Goal: Task Accomplishment & Management: Complete application form

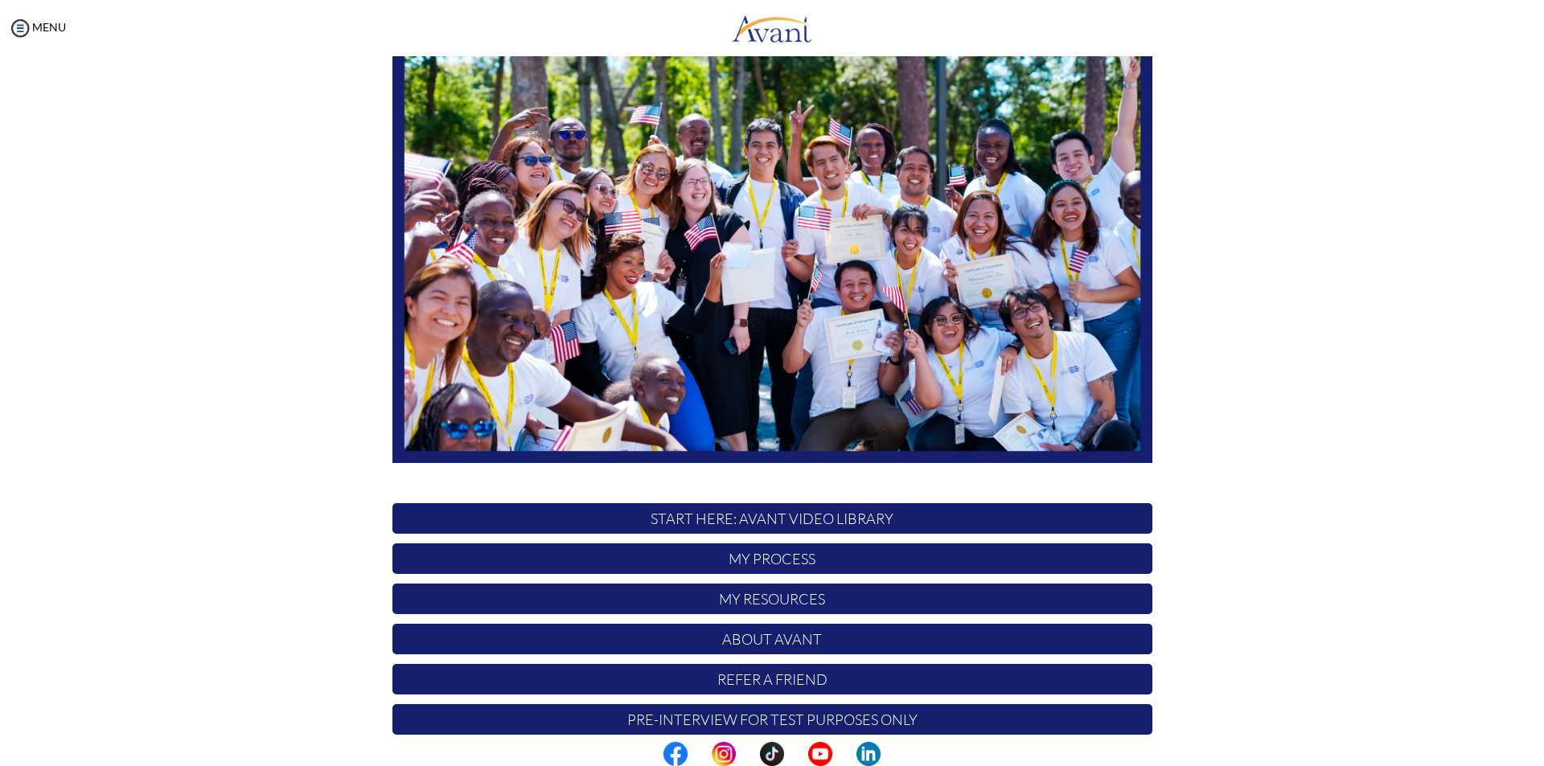
scroll to position [127, 0]
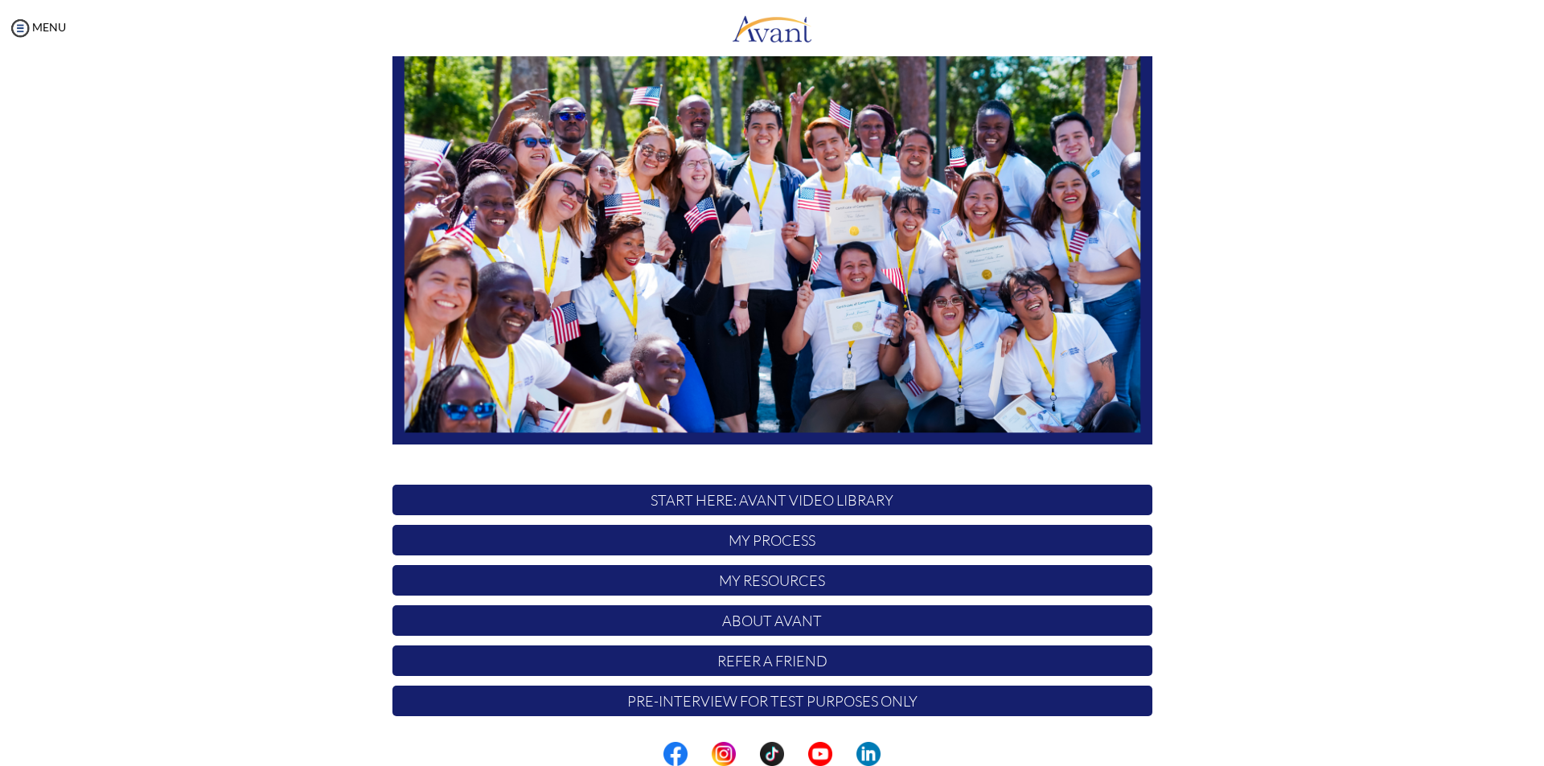
click at [757, 538] on p "My Process" at bounding box center [772, 540] width 760 height 31
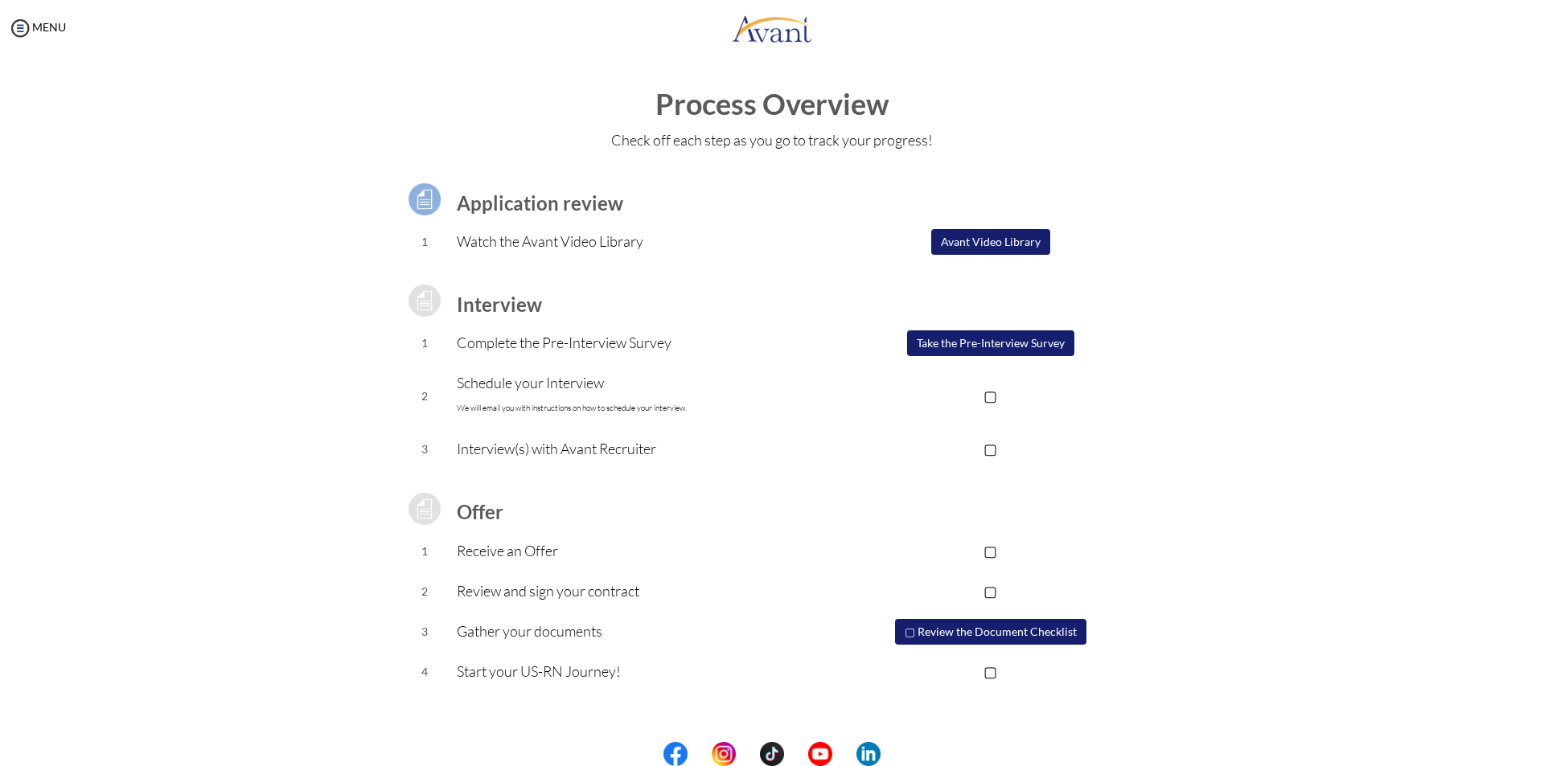
click at [955, 347] on button "Take the Pre-Interview Survey" at bounding box center [990, 344] width 167 height 26
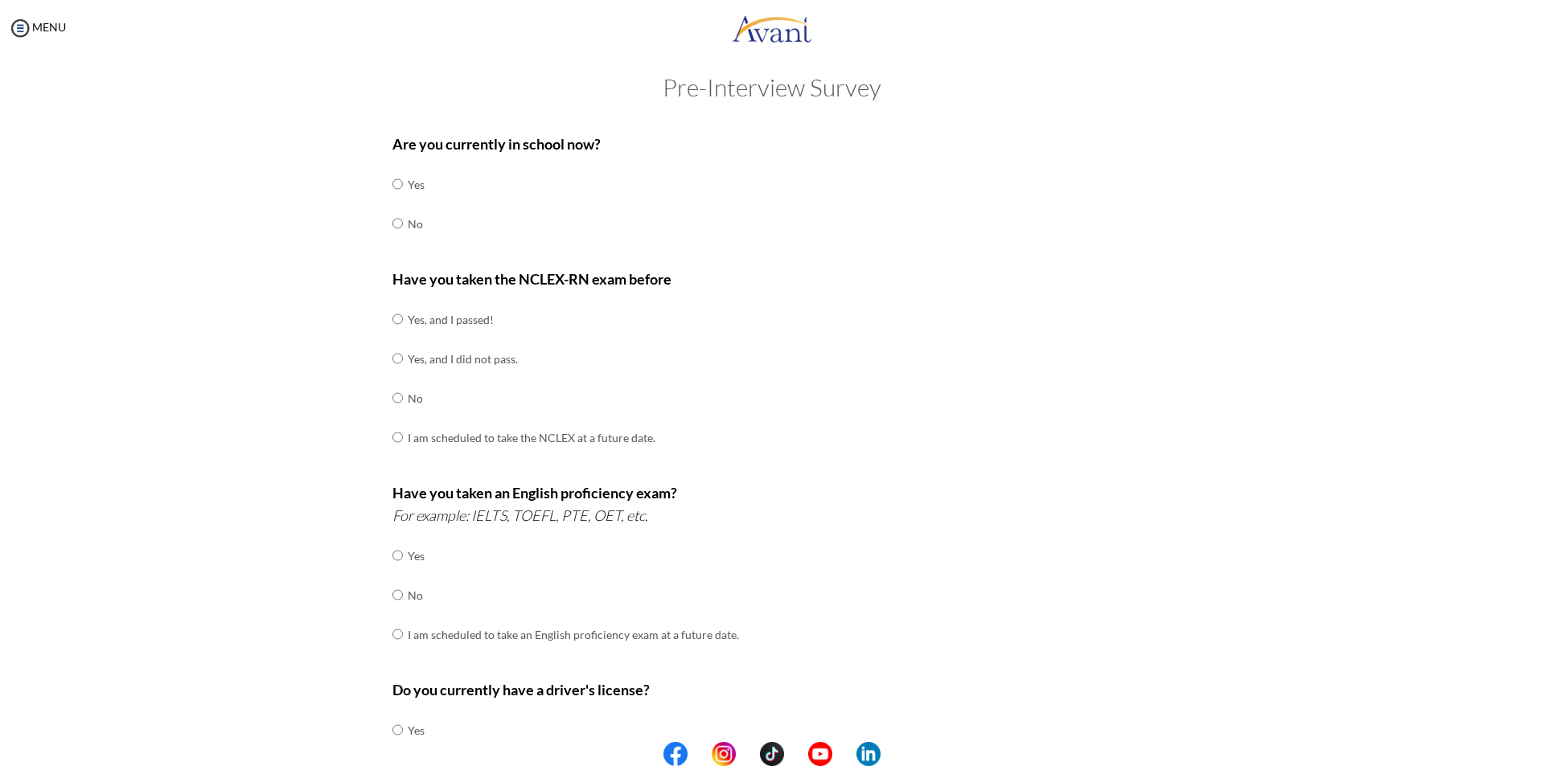
scroll to position [0, 0]
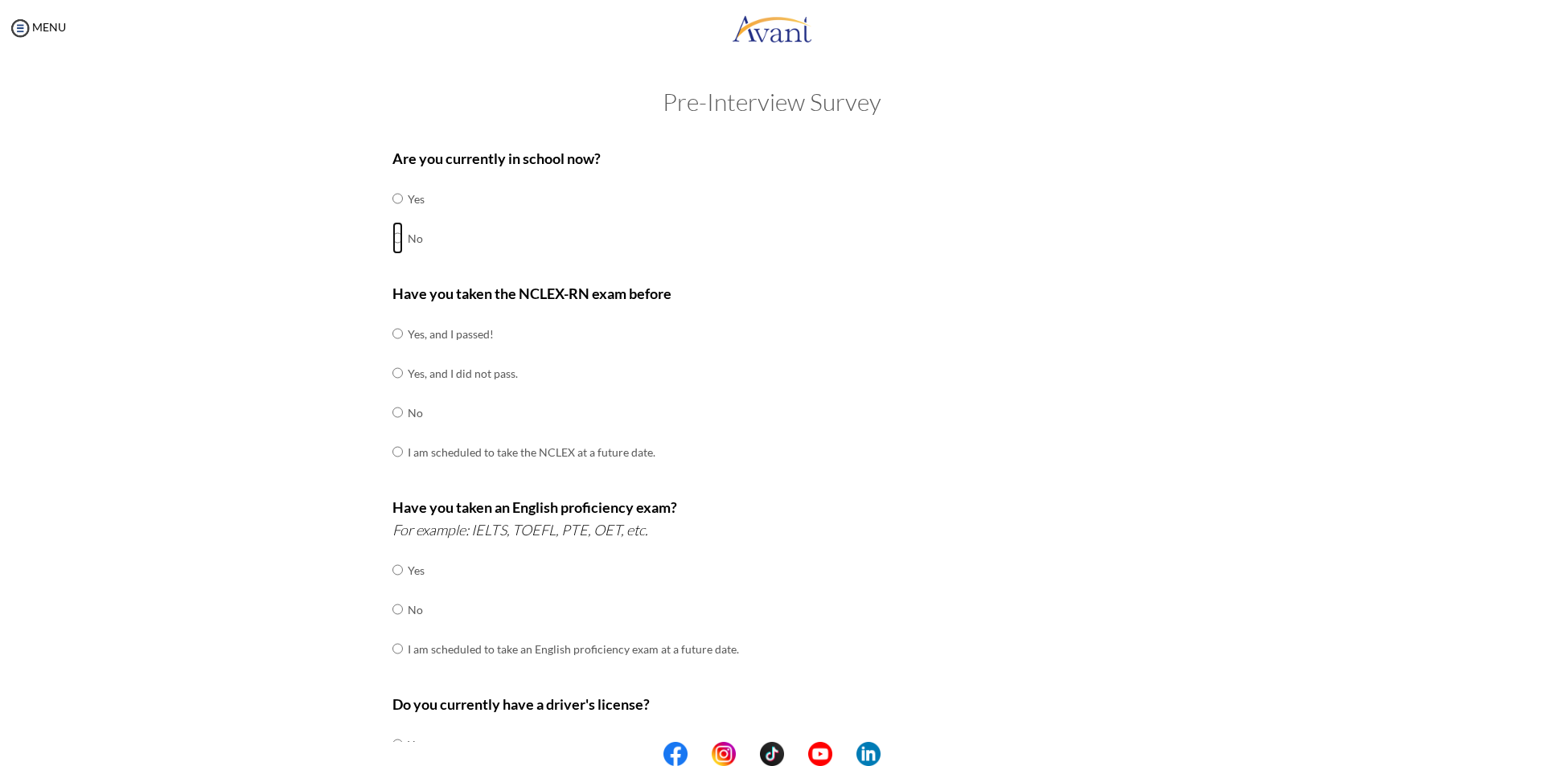
click at [392, 242] on input "radio" at bounding box center [397, 238] width 10 height 32
radio input "true"
click at [392, 335] on input "radio" at bounding box center [397, 334] width 10 height 32
radio input "true"
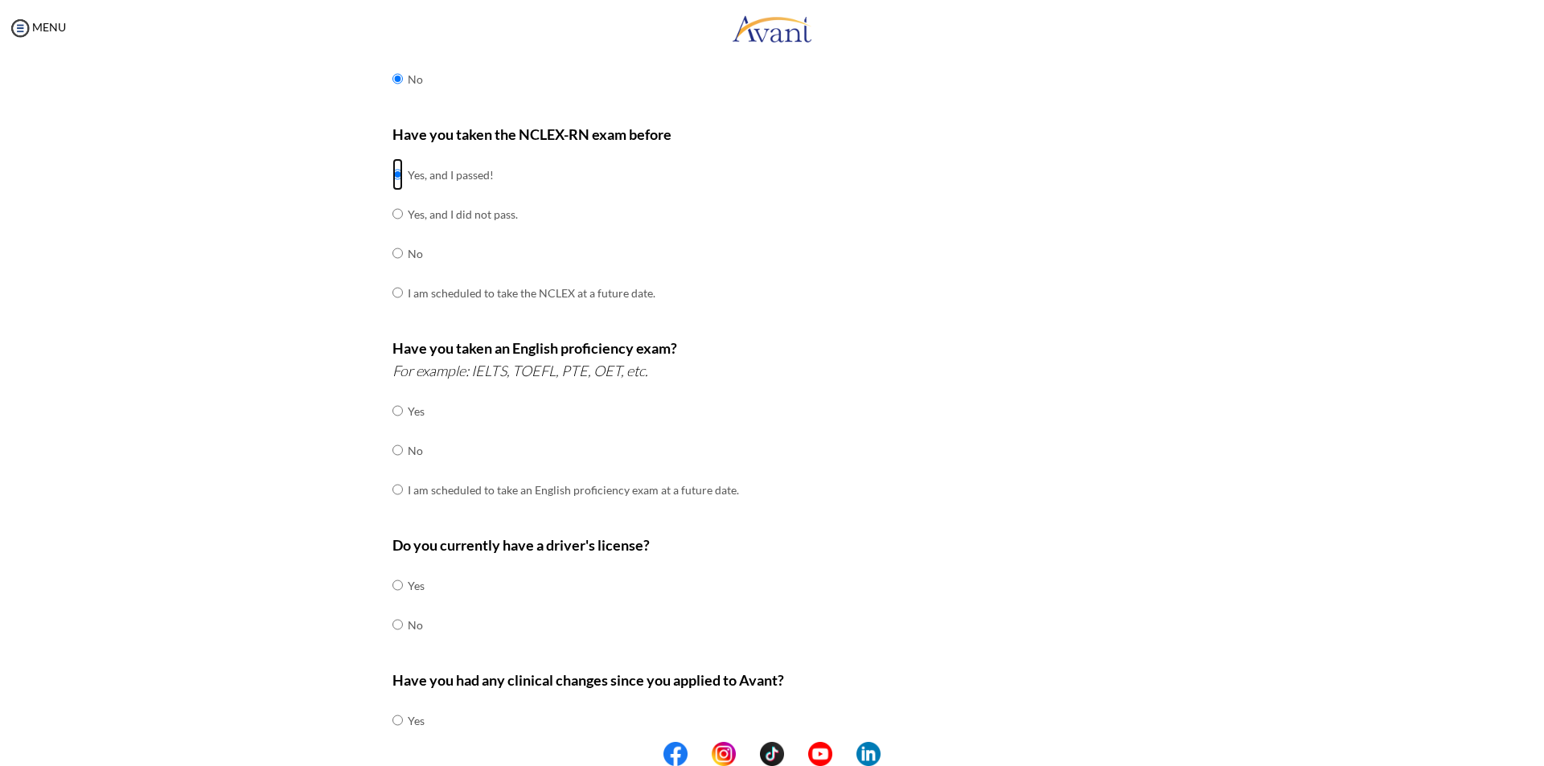
scroll to position [161, 0]
click at [392, 407] on input "radio" at bounding box center [397, 409] width 10 height 32
radio input "true"
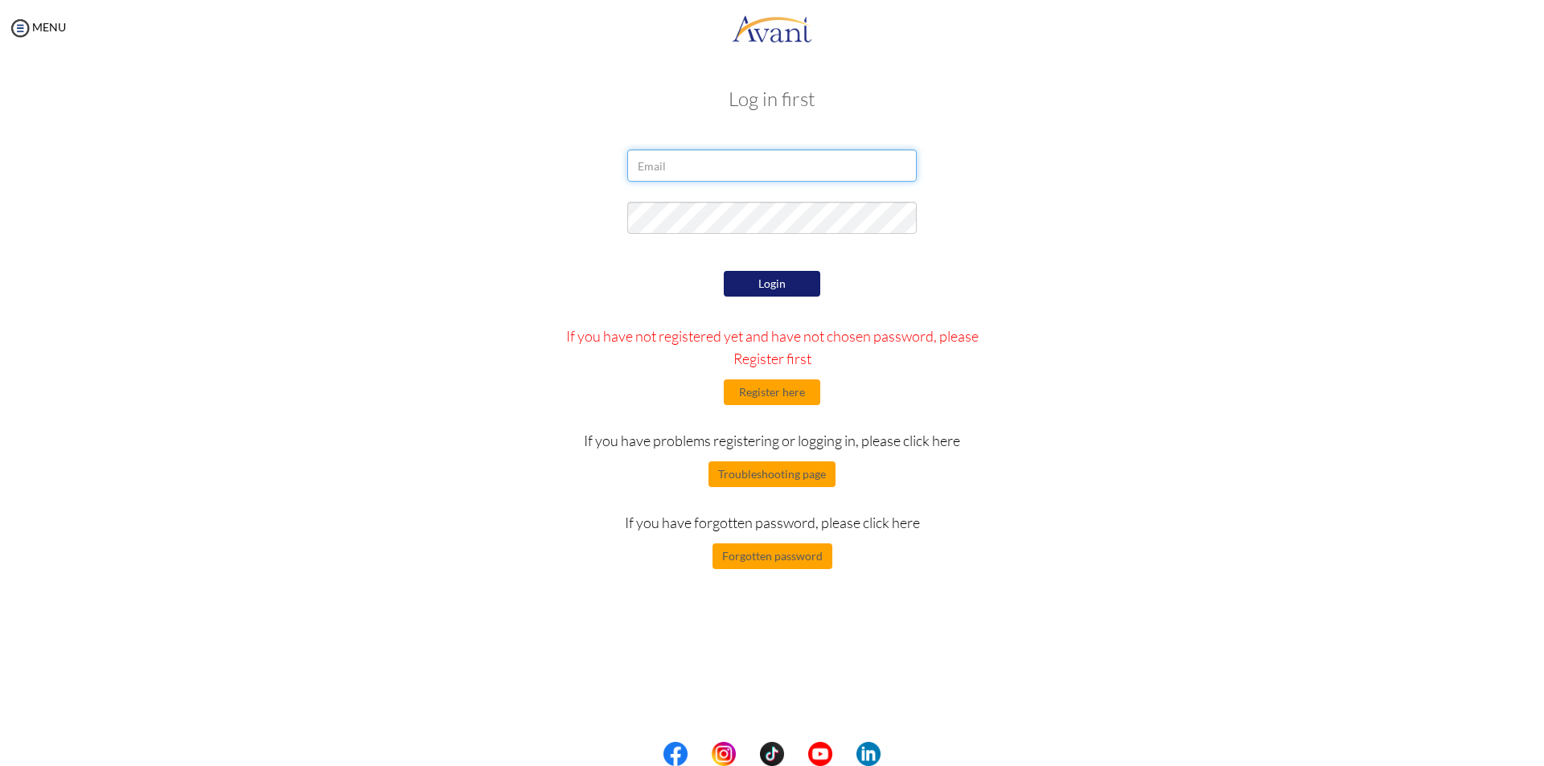
click at [682, 169] on input "email" at bounding box center [772, 166] width 290 height 32
type input "sabupreti49@gmail.com"
click at [787, 287] on button "Login" at bounding box center [772, 284] width 97 height 26
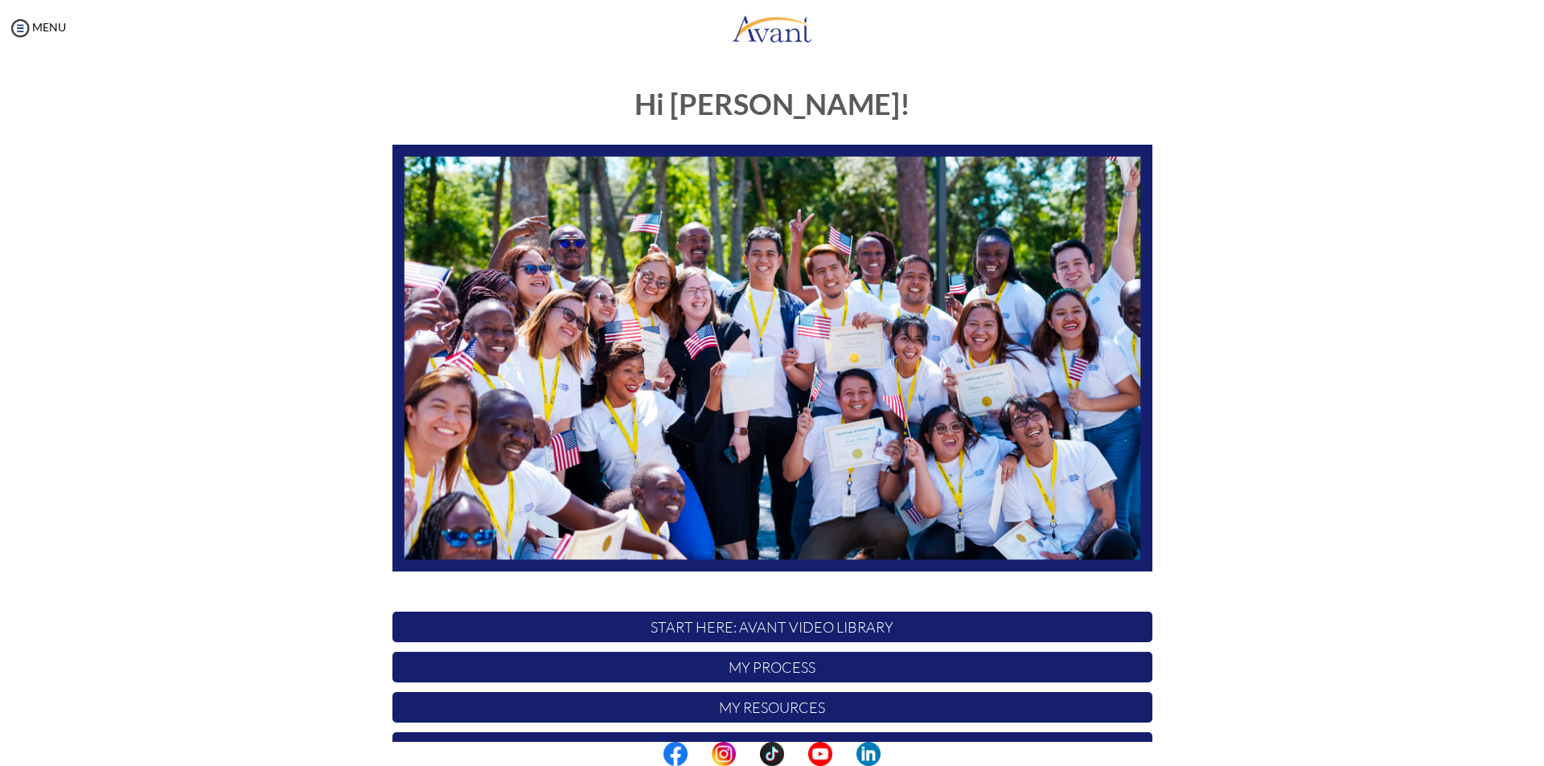
scroll to position [127, 0]
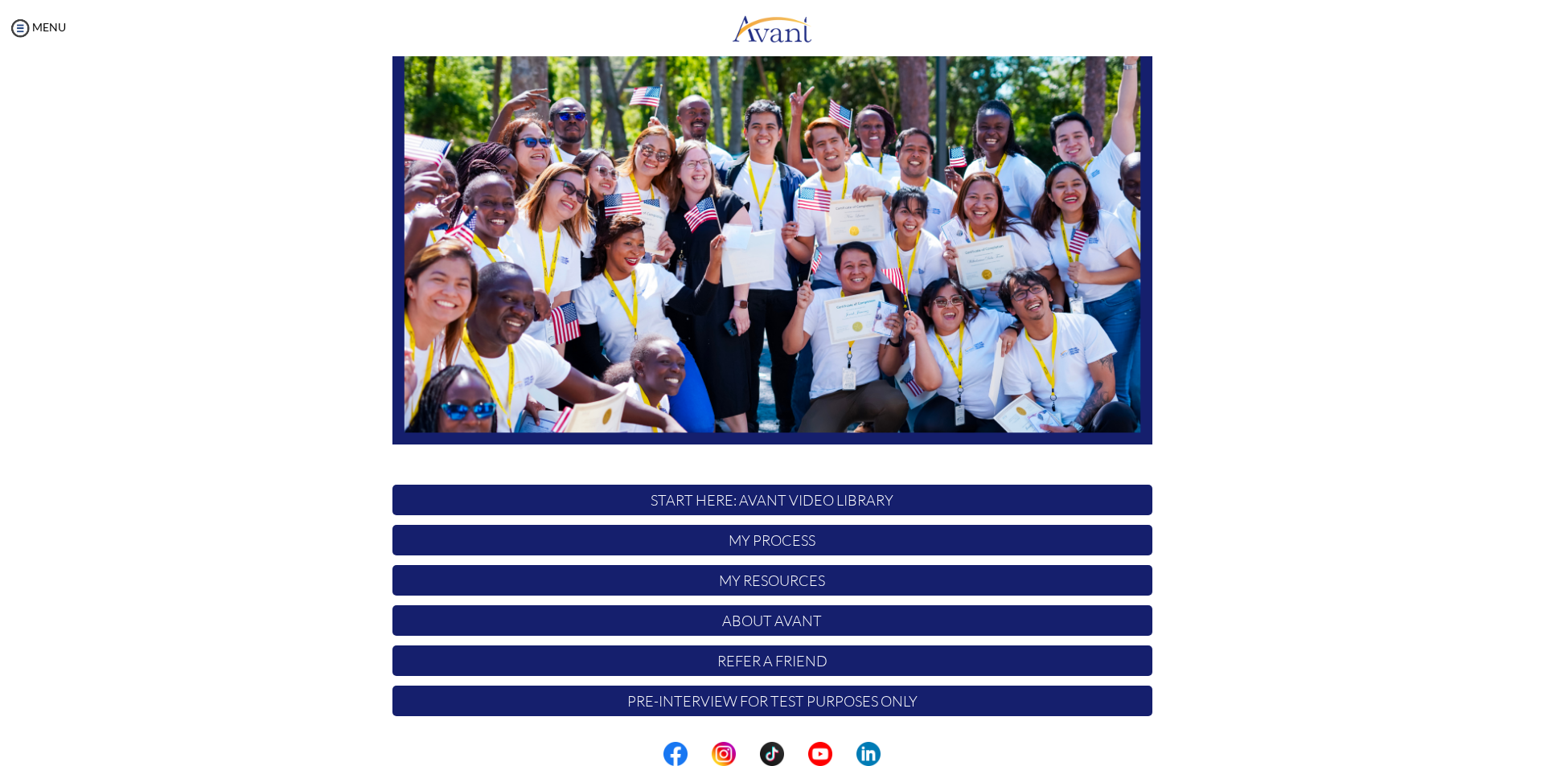
click at [781, 543] on p "My Process" at bounding box center [772, 540] width 760 height 31
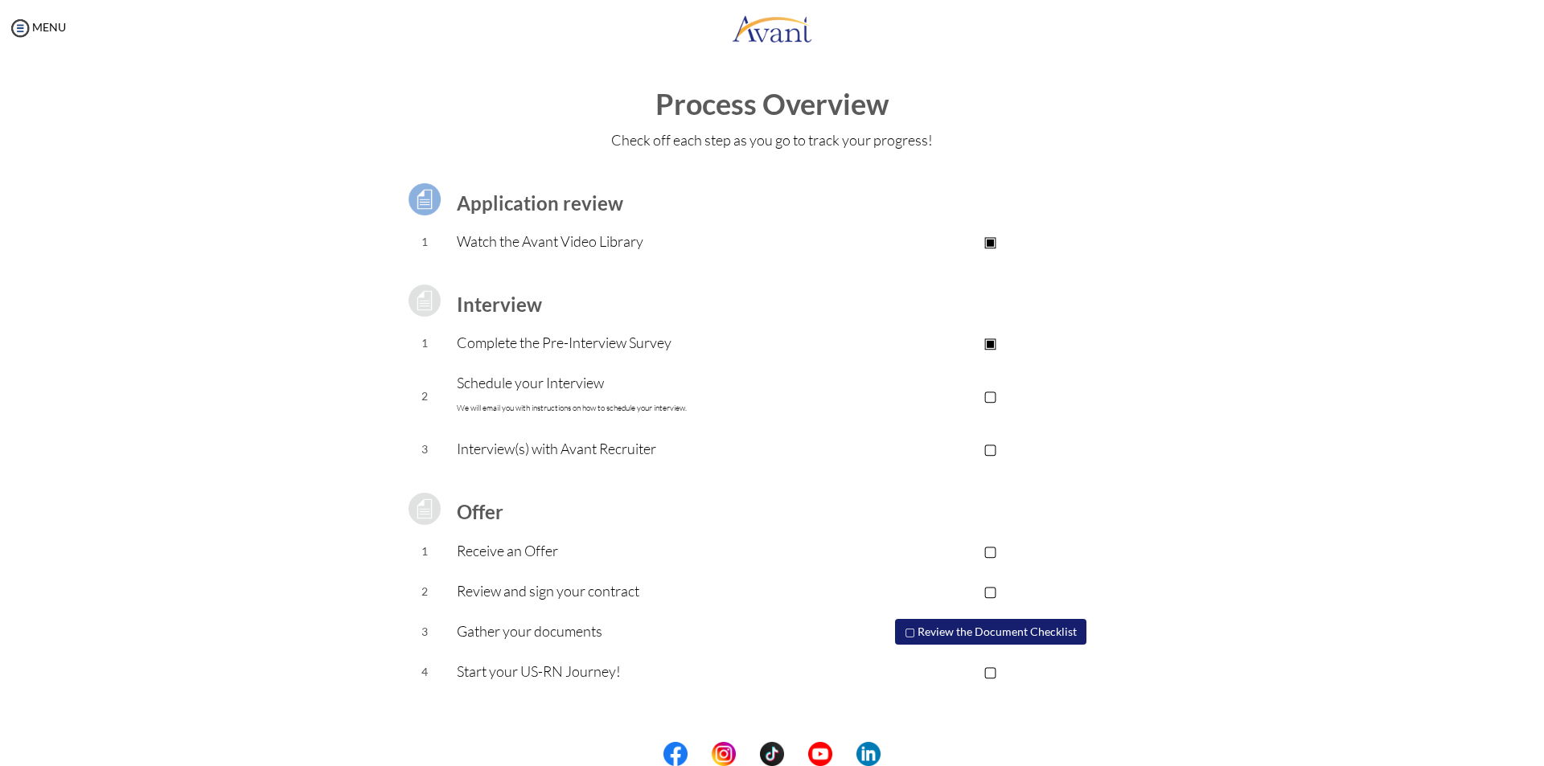
click at [993, 398] on p "▢" at bounding box center [990, 395] width 323 height 23
click at [993, 449] on p "▢" at bounding box center [990, 449] width 323 height 23
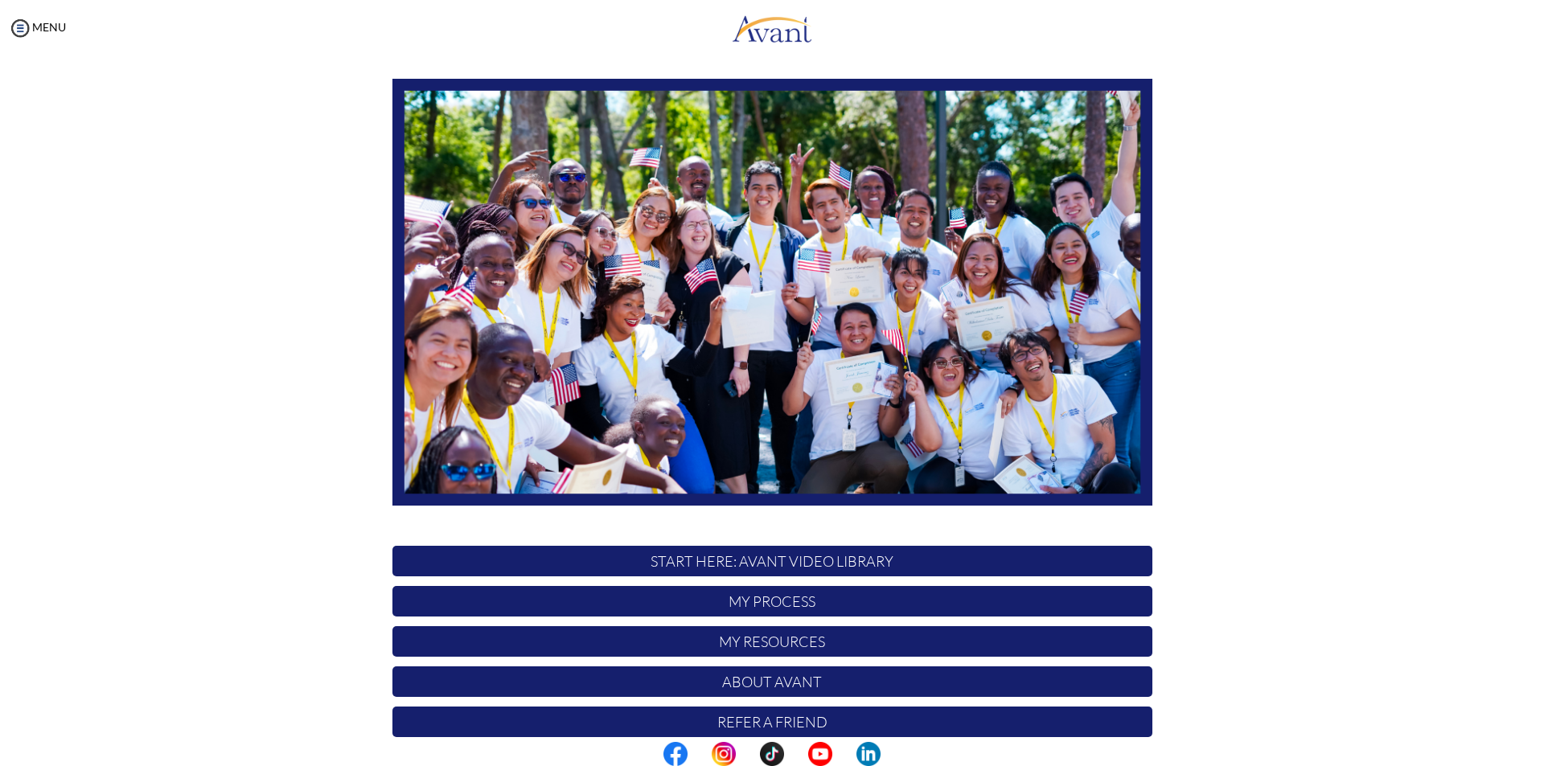
scroll to position [127, 0]
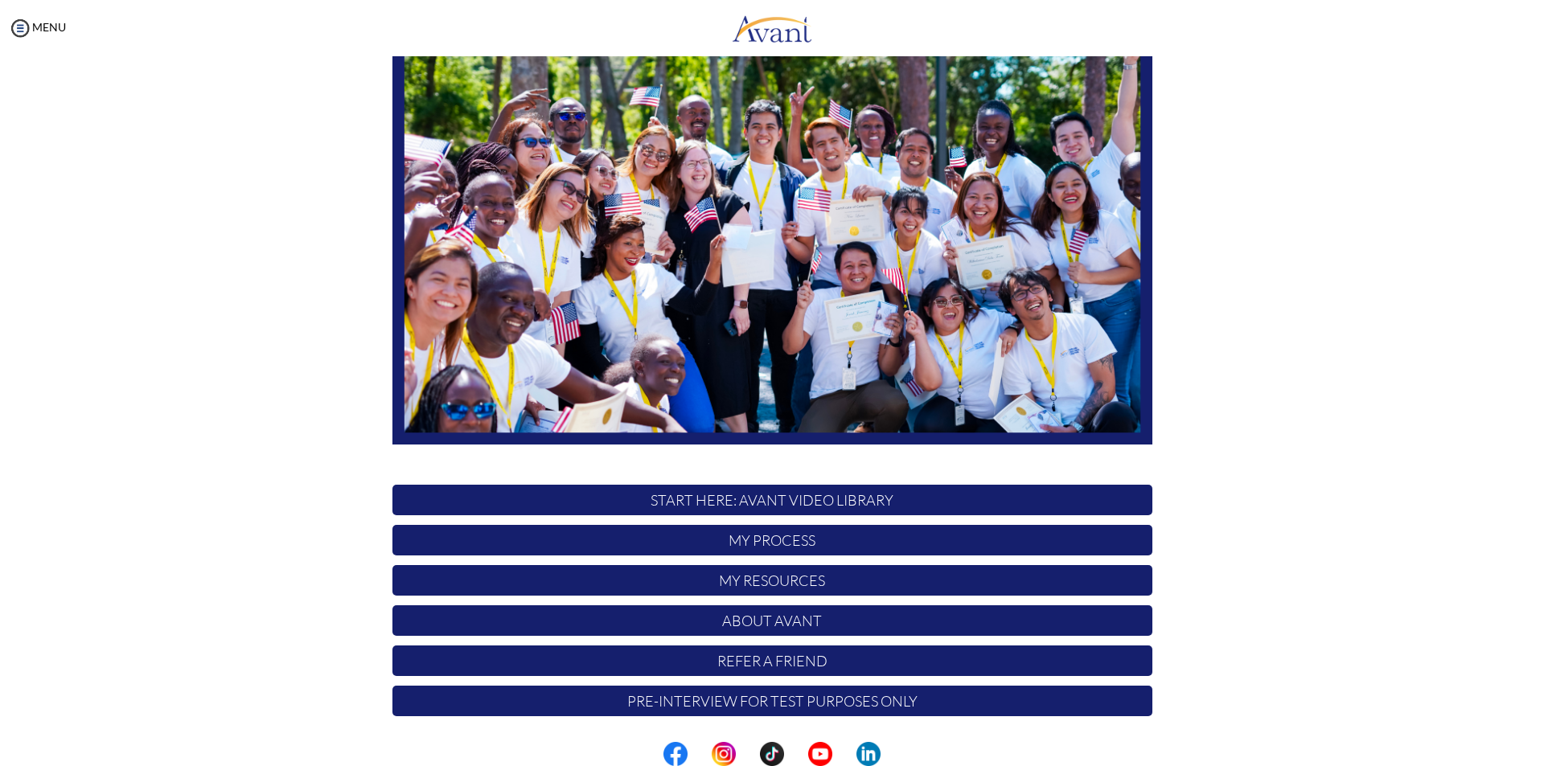
click at [746, 579] on p "My Resources" at bounding box center [772, 580] width 760 height 31
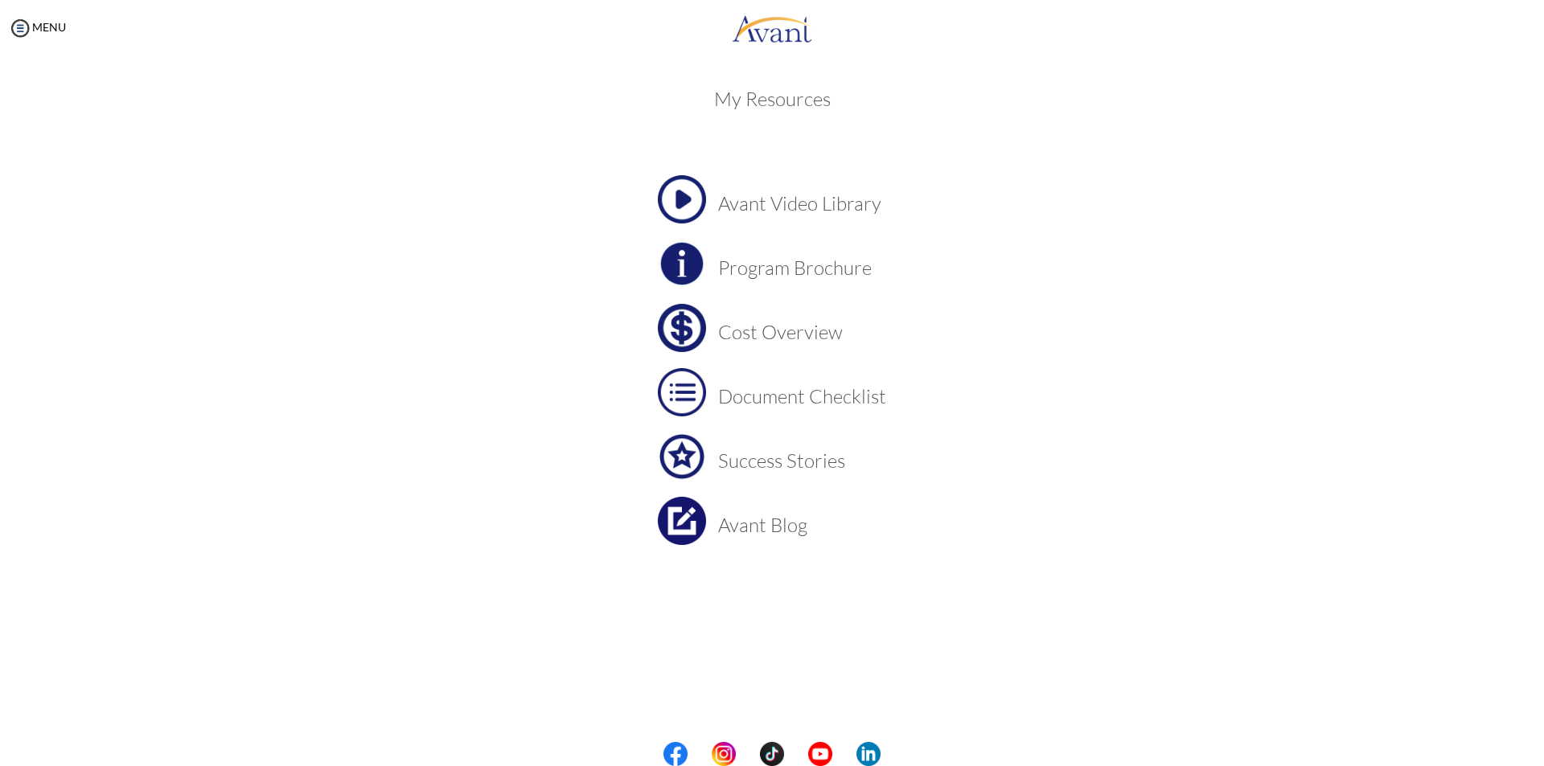
click at [777, 331] on h3 "Cost Overview" at bounding box center [802, 332] width 168 height 21
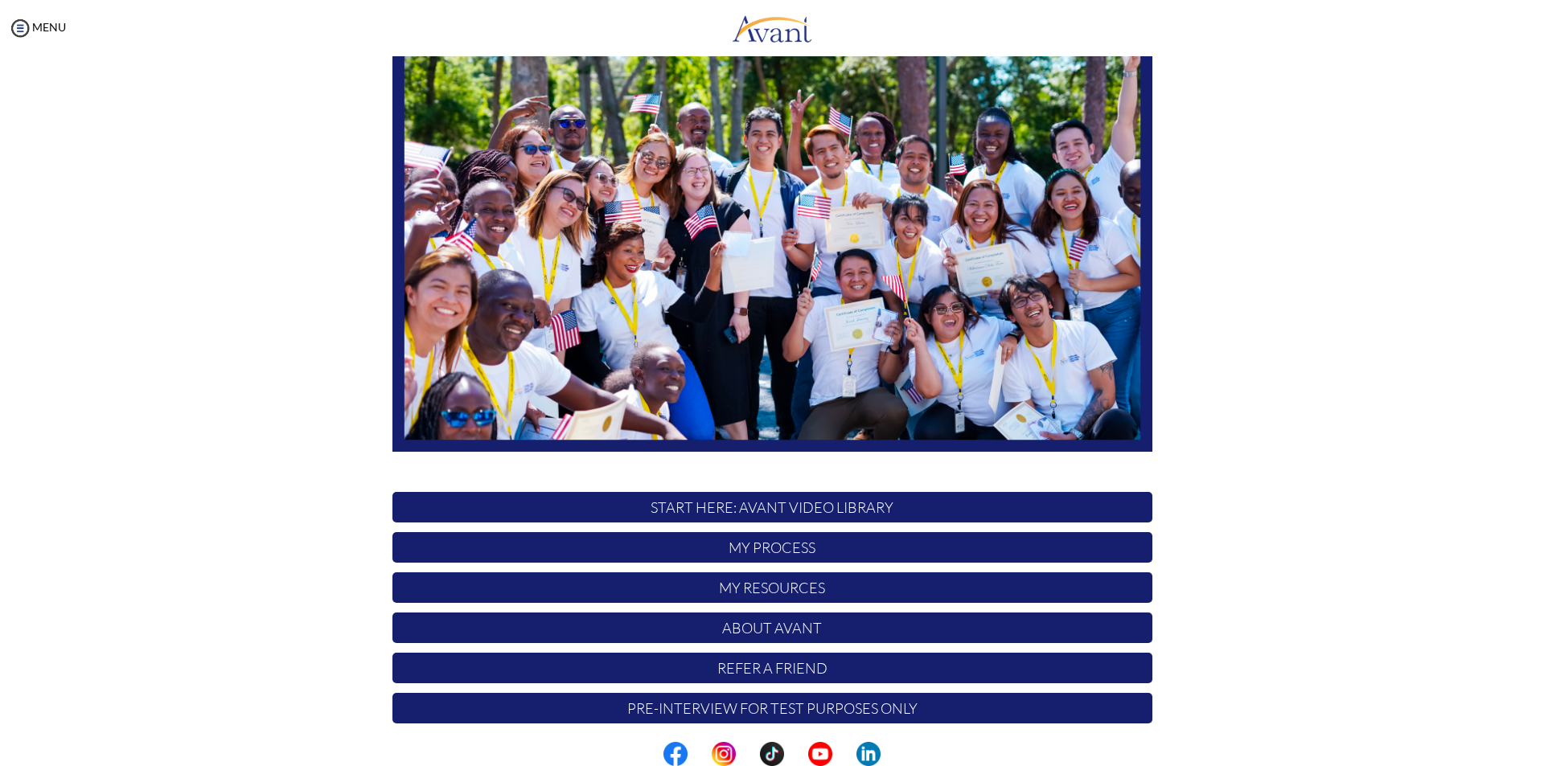
scroll to position [127, 0]
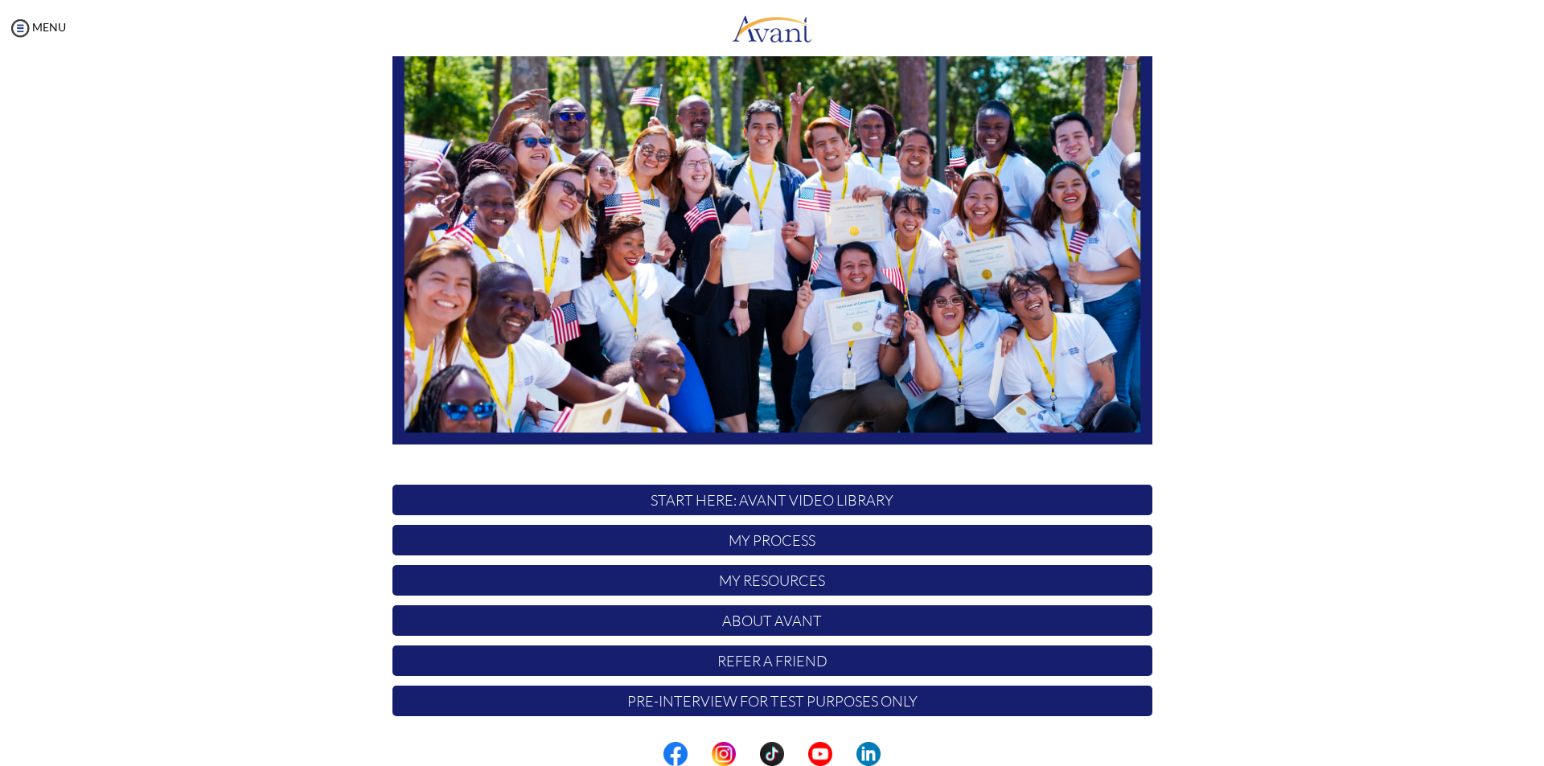
click at [803, 543] on p "My Process" at bounding box center [772, 540] width 760 height 31
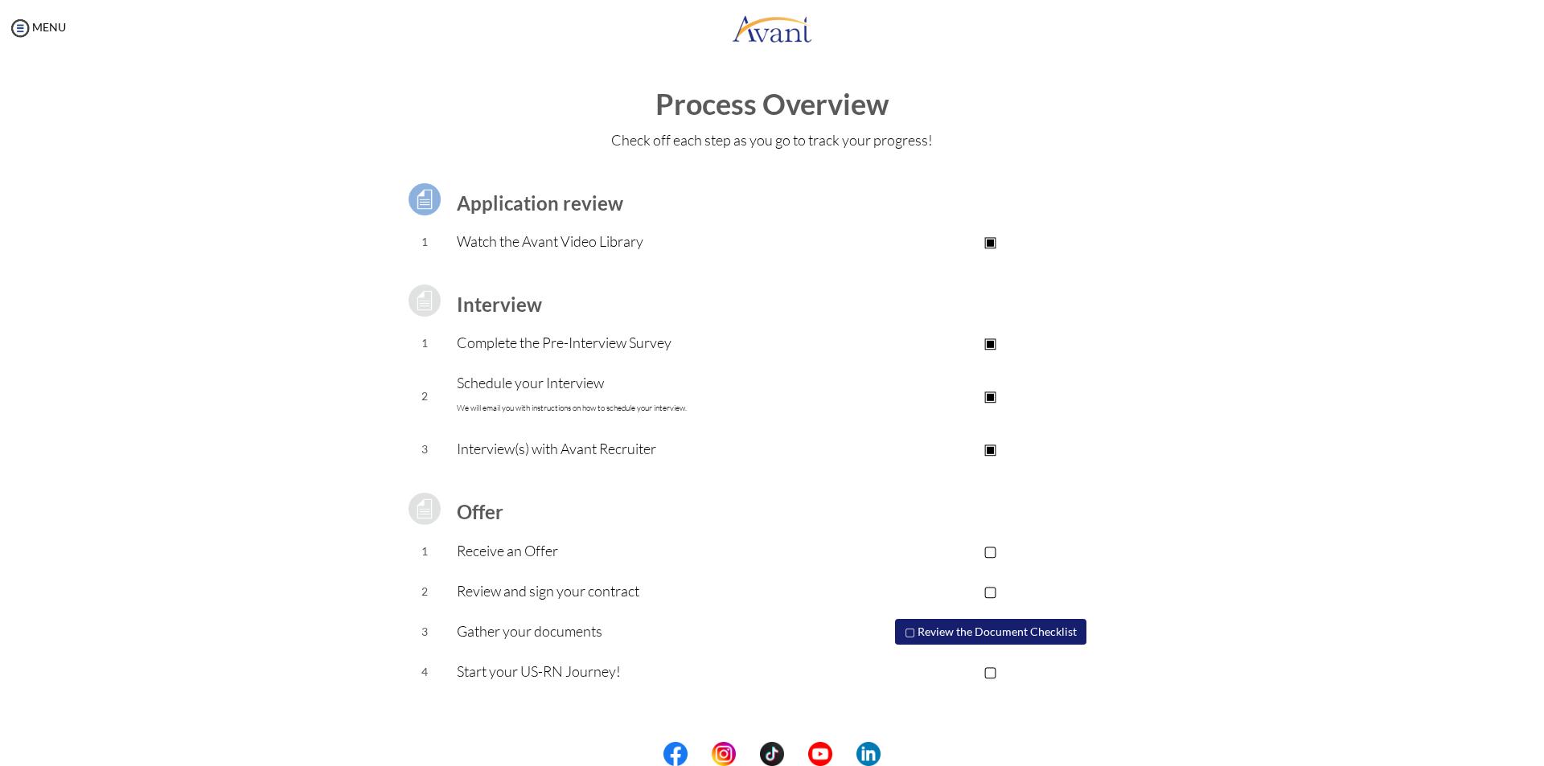
click at [985, 630] on button "▢ Review the Document Checklist" at bounding box center [990, 632] width 191 height 26
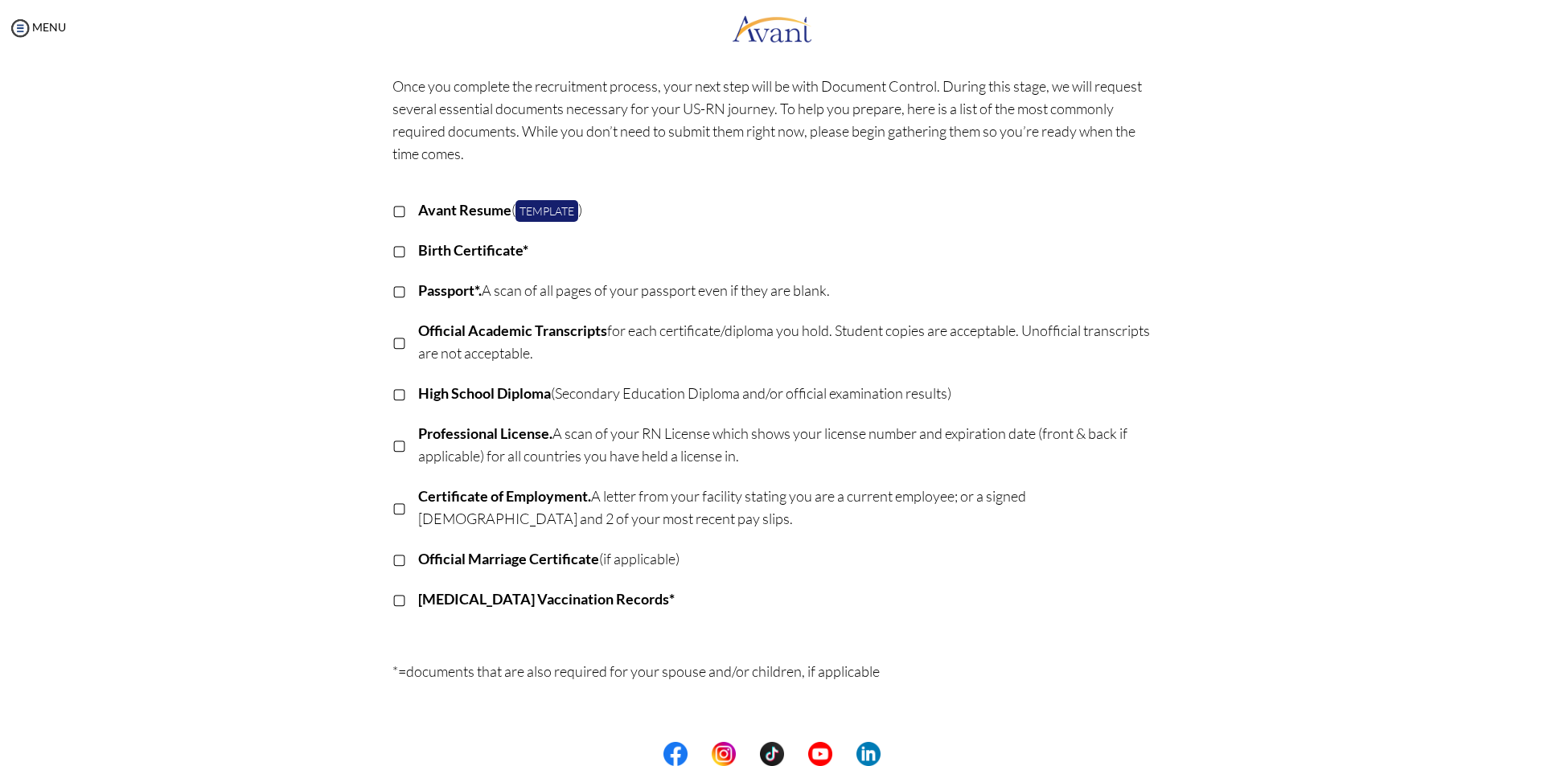
scroll to position [62, 0]
